Goal: Task Accomplishment & Management: Manage account settings

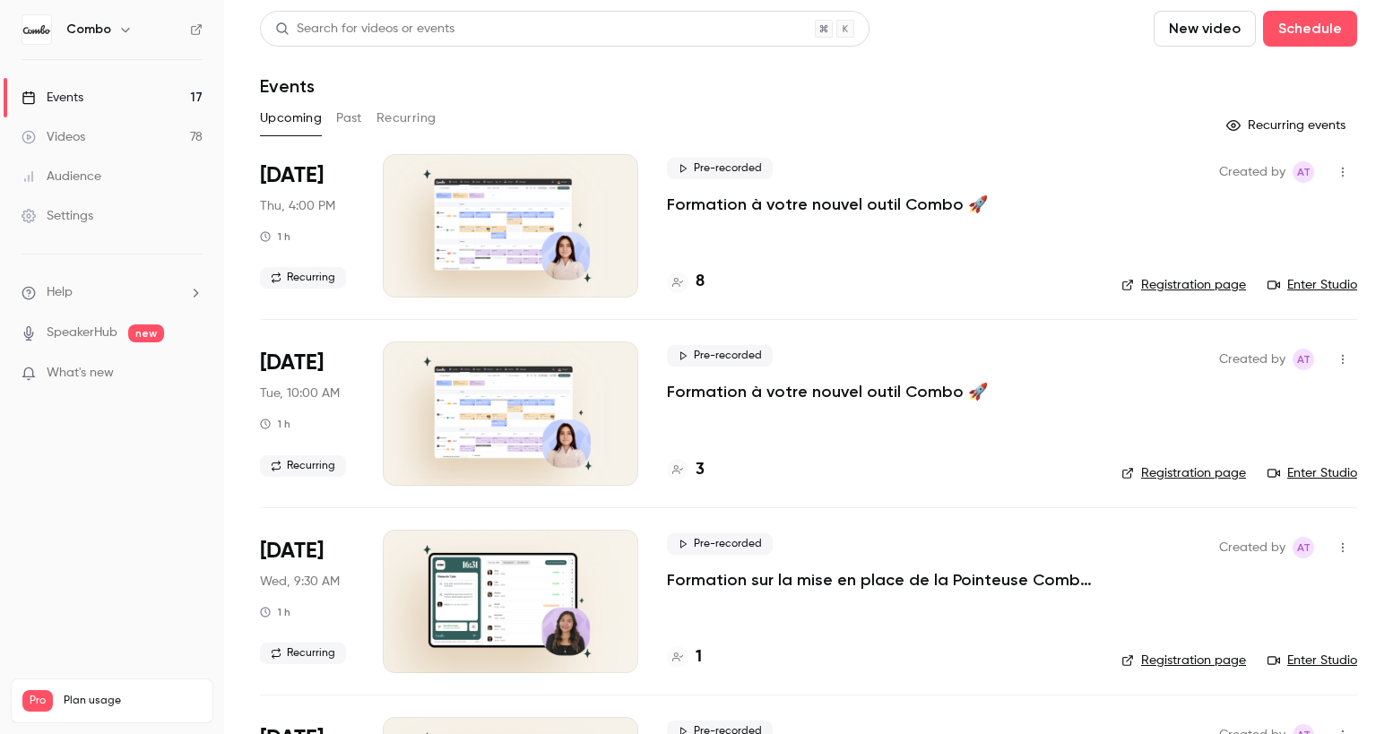
click at [513, 241] on div at bounding box center [510, 225] width 255 height 143
click at [1314, 281] on link "Enter Studio" at bounding box center [1312, 285] width 90 height 18
click at [691, 287] on div "8" at bounding box center [686, 282] width 38 height 24
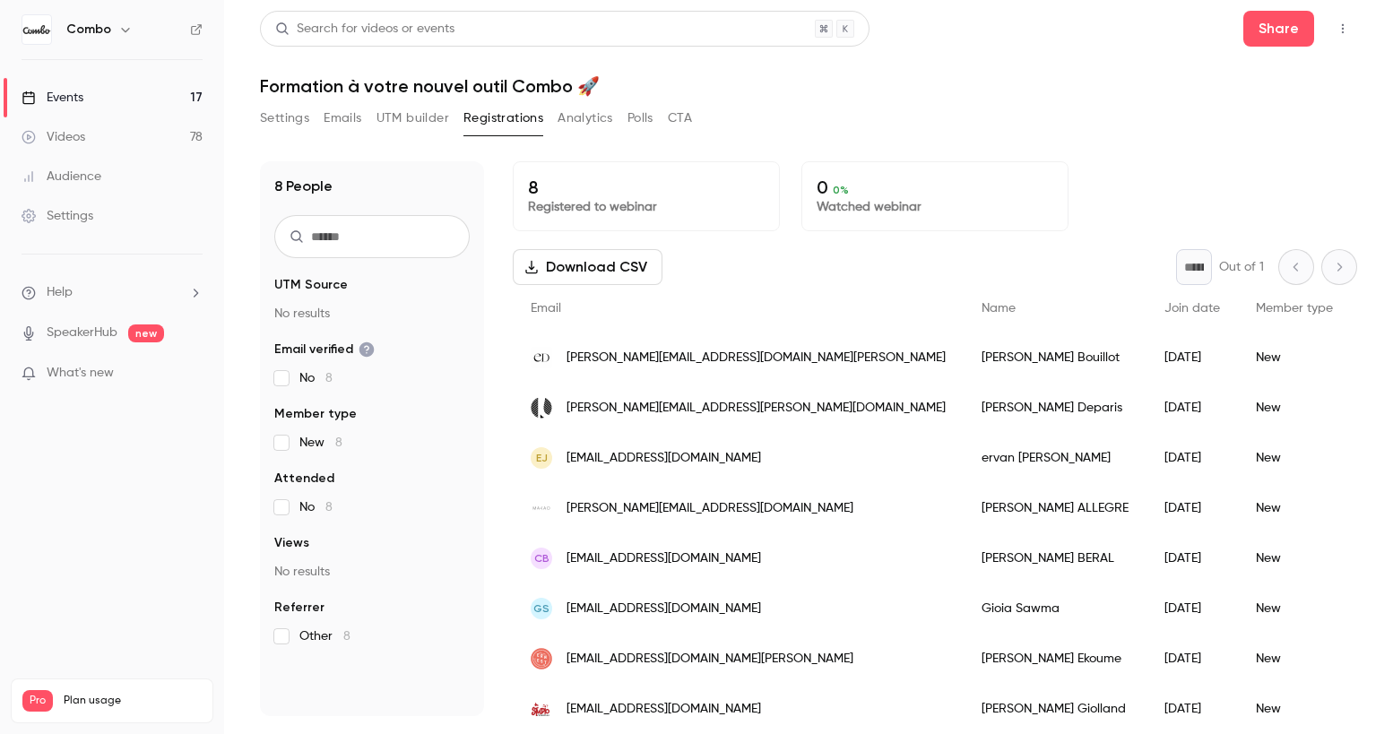
scroll to position [18, 0]
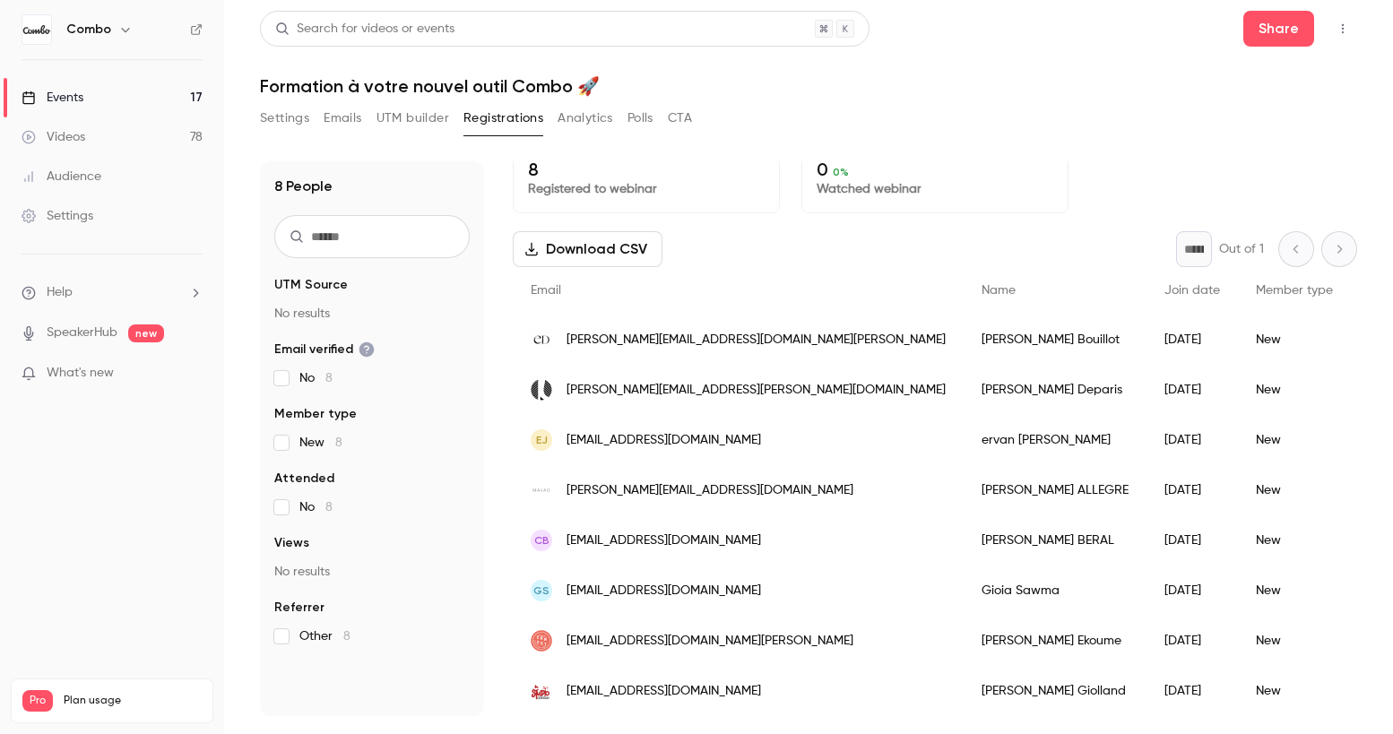
drag, startPoint x: 719, startPoint y: 387, endPoint x: 565, endPoint y: 392, distance: 154.2
click at [565, 392] on div "[PERSON_NAME][EMAIL_ADDRESS][PERSON_NAME][DOMAIN_NAME]" at bounding box center [738, 390] width 451 height 50
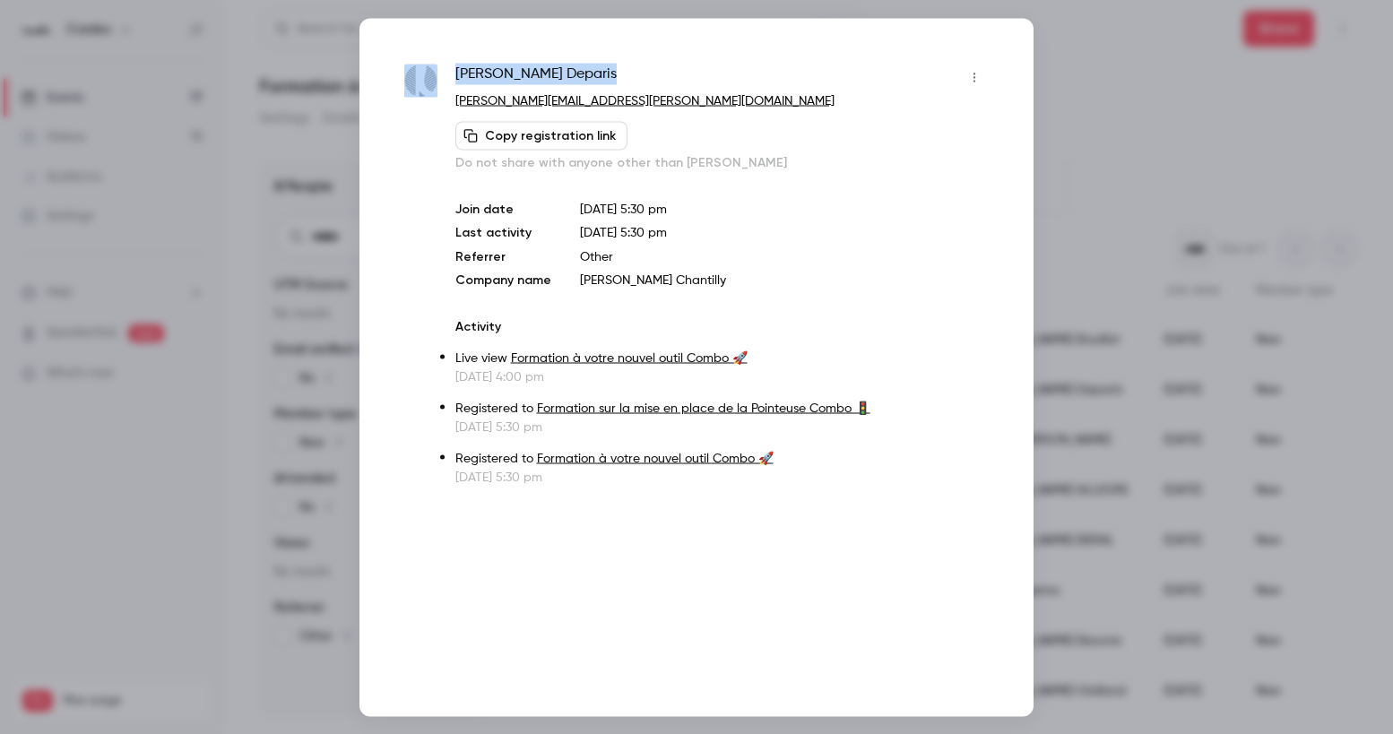
drag, startPoint x: 576, startPoint y: 75, endPoint x: 444, endPoint y: 75, distance: 132.7
click at [444, 75] on div "[PERSON_NAME] [PERSON_NAME][EMAIL_ADDRESS][PERSON_NAME][DOMAIN_NAME] Copy regis…" at bounding box center [696, 274] width 584 height 423
copy div "[PERSON_NAME]"
click at [1068, 54] on div at bounding box center [696, 367] width 1393 height 734
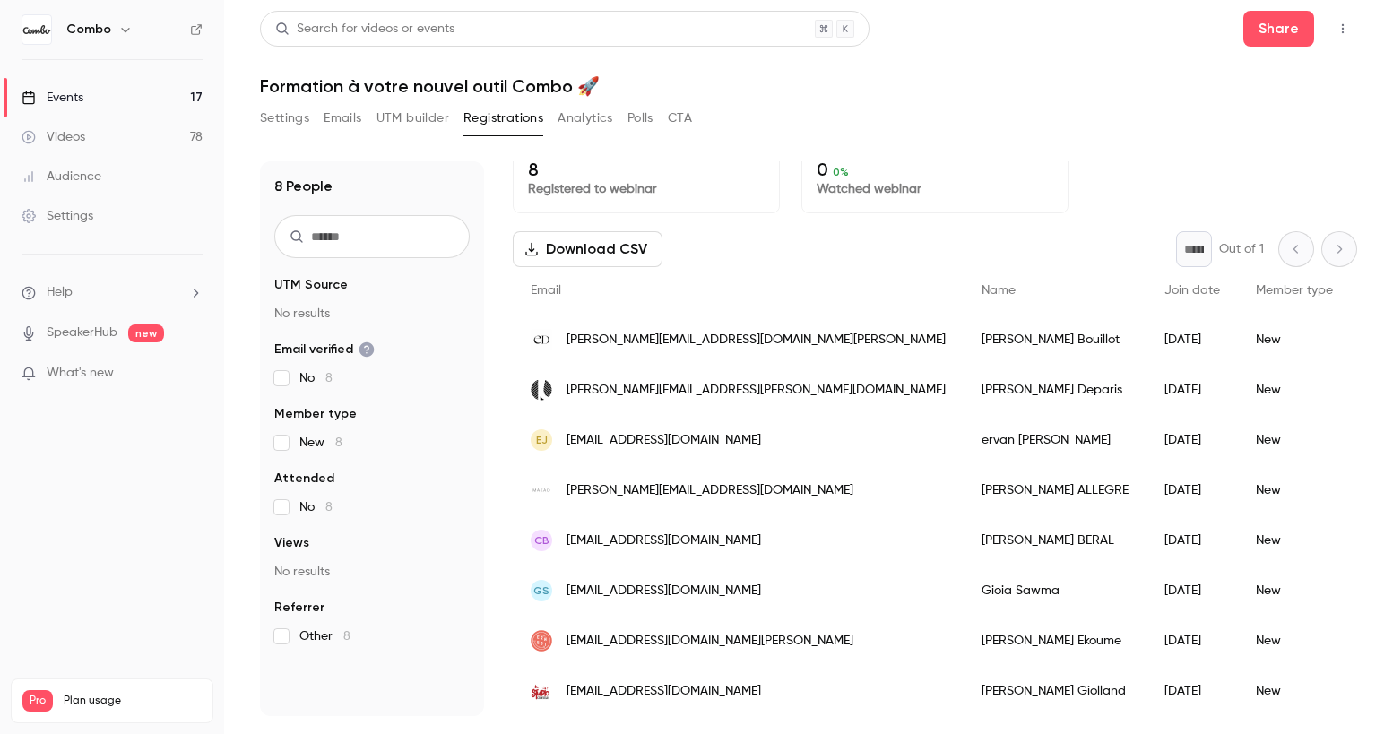
click at [737, 435] on div "ej [EMAIL_ADDRESS][DOMAIN_NAME]" at bounding box center [738, 440] width 451 height 50
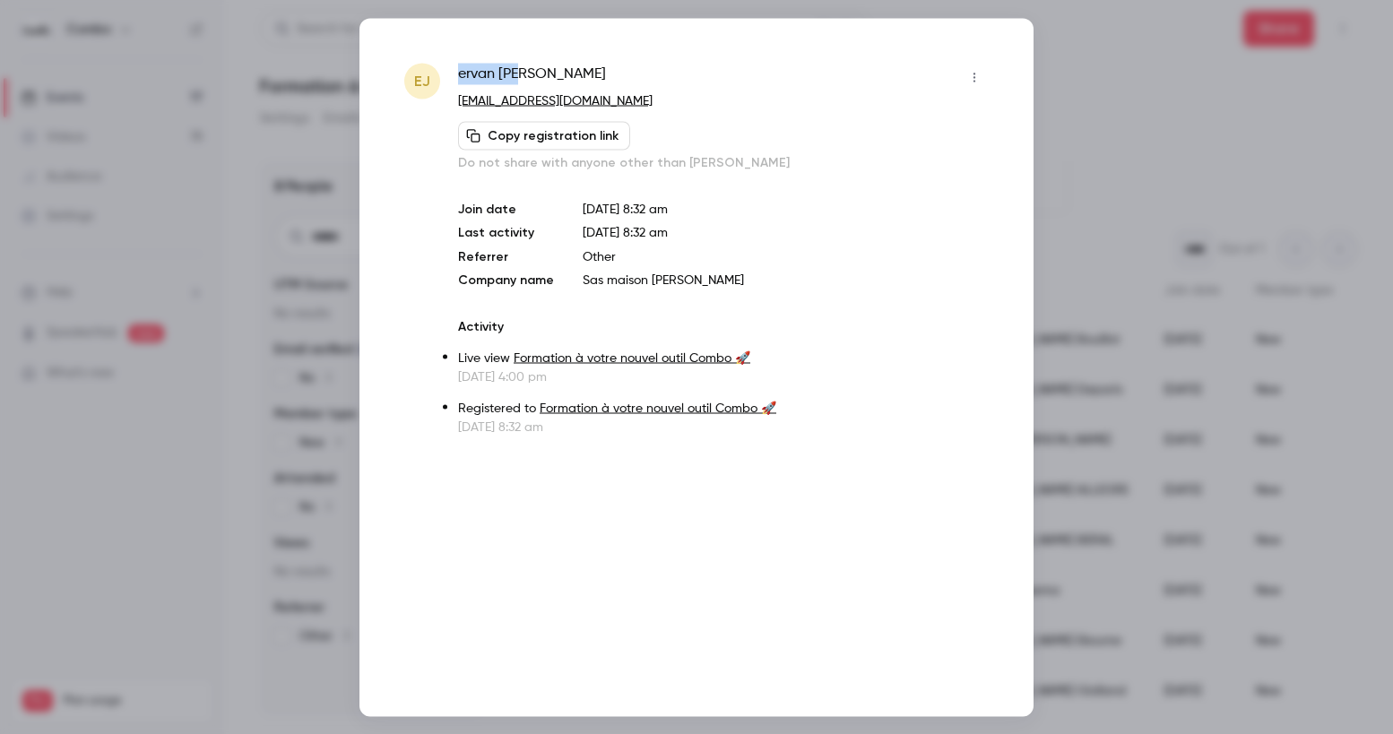
drag, startPoint x: 534, startPoint y: 74, endPoint x: 448, endPoint y: 74, distance: 86.1
click at [448, 74] on div "ej [PERSON_NAME] [EMAIL_ADDRESS][DOMAIN_NAME] Copy registration link Do not sha…" at bounding box center [696, 249] width 584 height 373
copy span "[PERSON_NAME]"
click at [1146, 178] on div at bounding box center [696, 367] width 1393 height 734
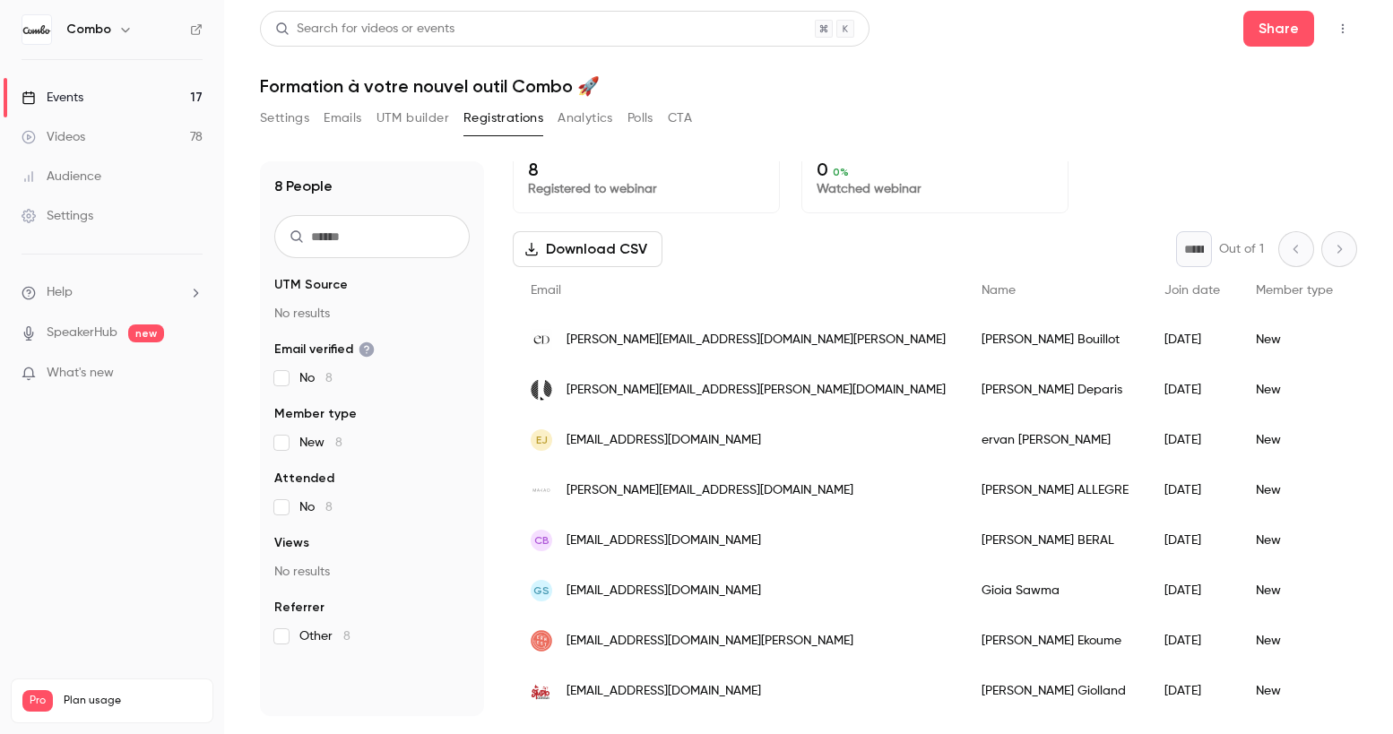
click at [709, 489] on div "[PERSON_NAME][EMAIL_ADDRESS][DOMAIN_NAME]" at bounding box center [738, 490] width 451 height 50
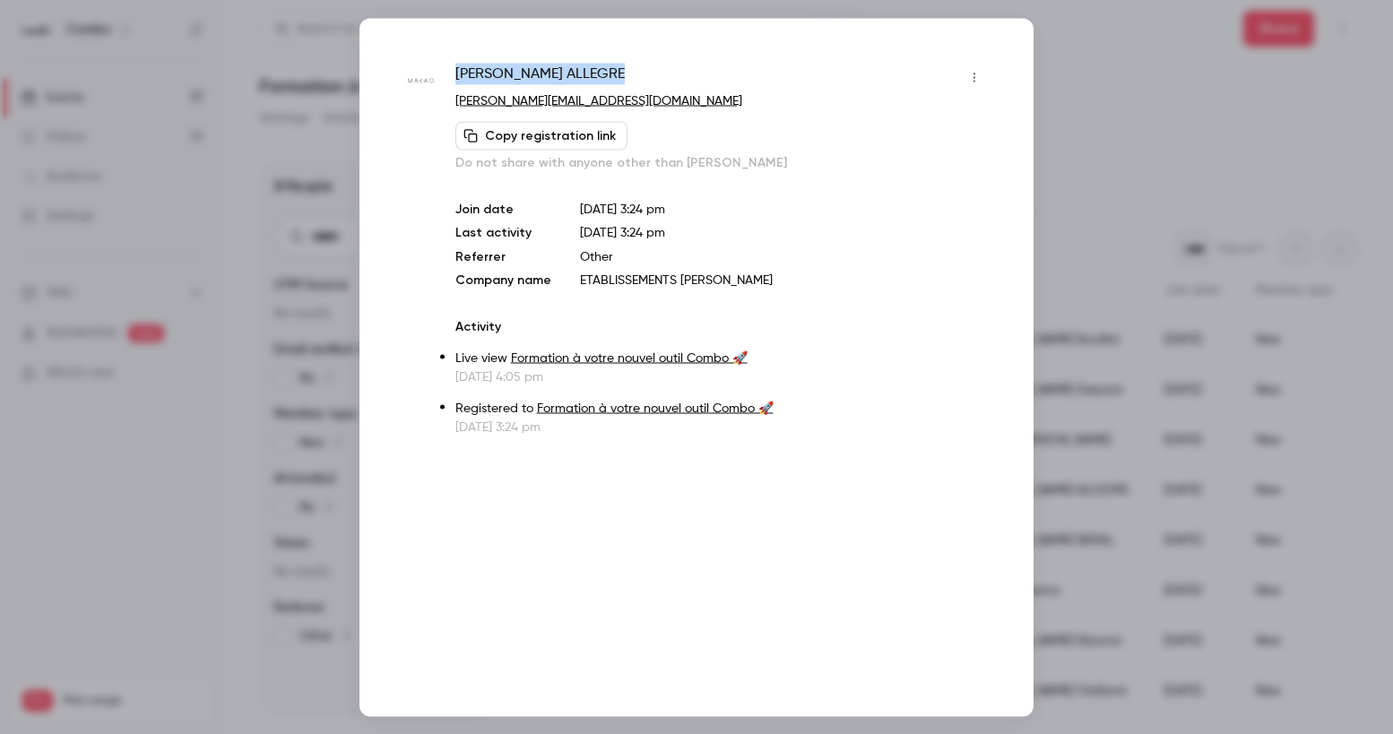
drag, startPoint x: 600, startPoint y: 73, endPoint x: 458, endPoint y: 72, distance: 141.6
click at [458, 72] on div "[PERSON_NAME]" at bounding box center [721, 77] width 533 height 29
copy span "[PERSON_NAME]"
click at [1077, 114] on div at bounding box center [696, 367] width 1393 height 734
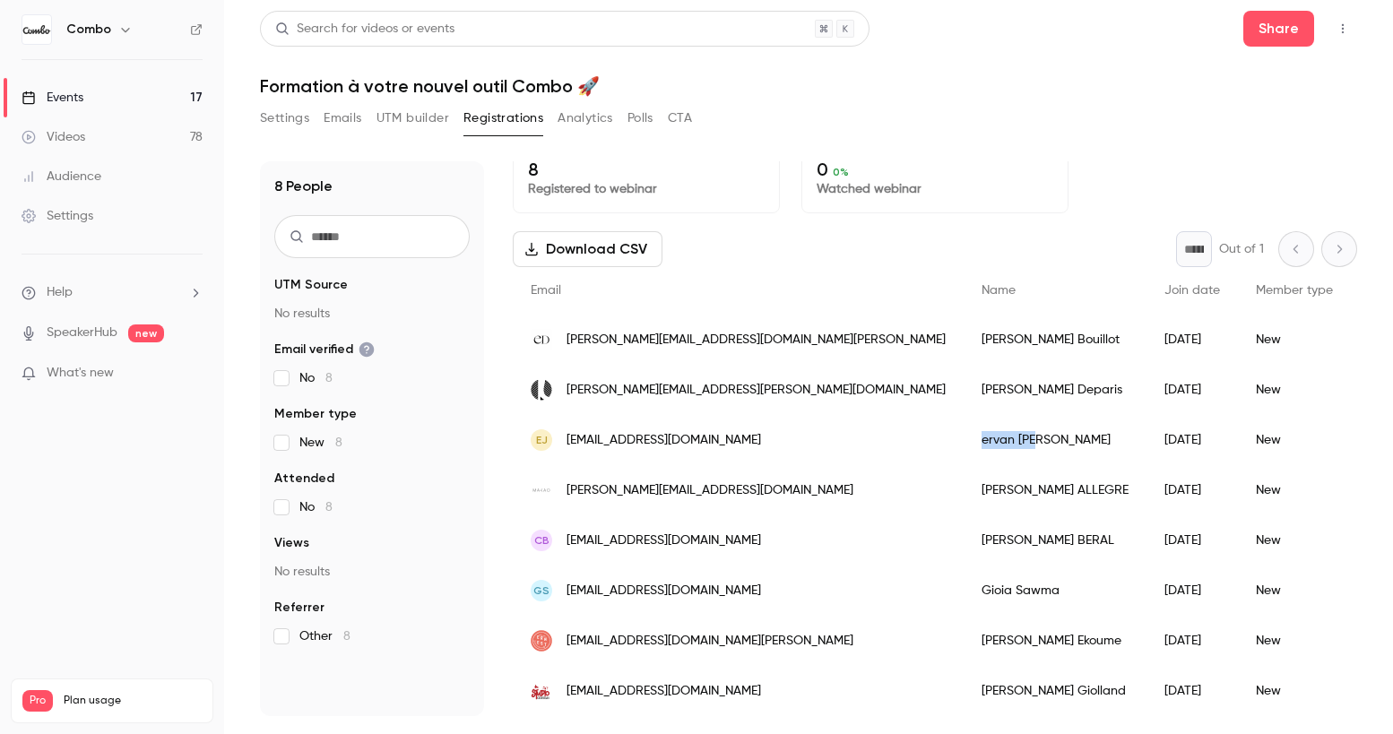
drag, startPoint x: 870, startPoint y: 440, endPoint x: 800, endPoint y: 441, distance: 69.9
click at [964, 441] on div "[PERSON_NAME]" at bounding box center [1055, 440] width 183 height 50
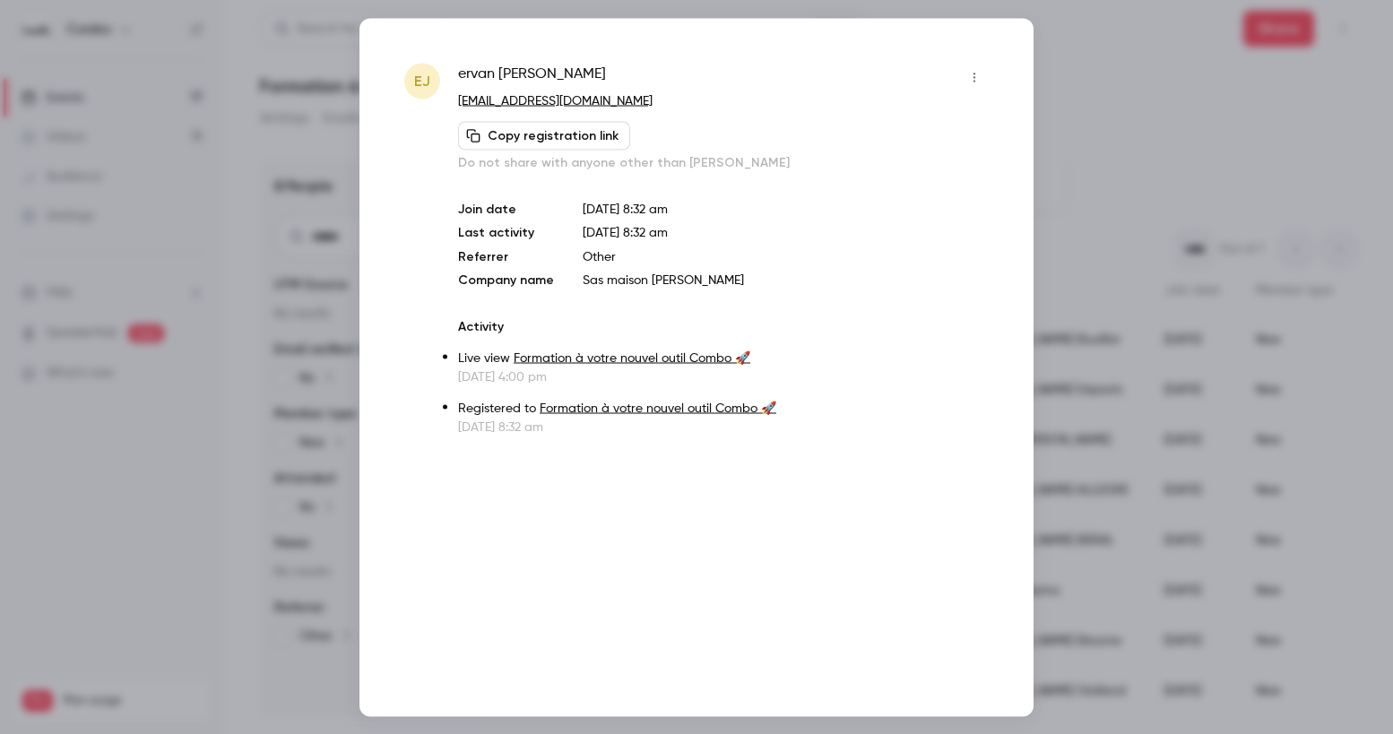
click at [492, 75] on span "[PERSON_NAME]" at bounding box center [532, 77] width 148 height 29
copy div "[PERSON_NAME]"
click at [1094, 50] on div at bounding box center [696, 367] width 1393 height 734
